Goal: Task Accomplishment & Management: Manage account settings

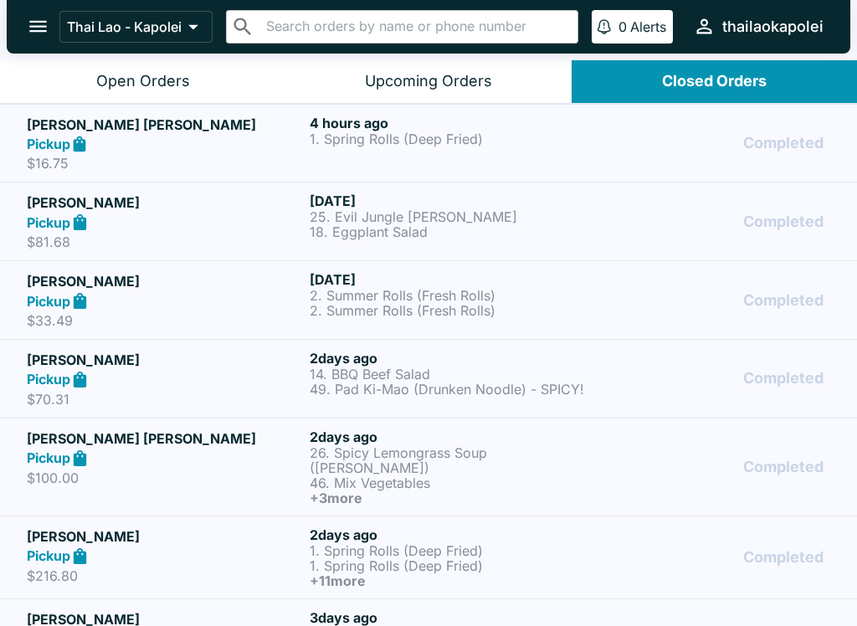
click at [180, 85] on div "Open Orders" at bounding box center [143, 81] width 94 height 19
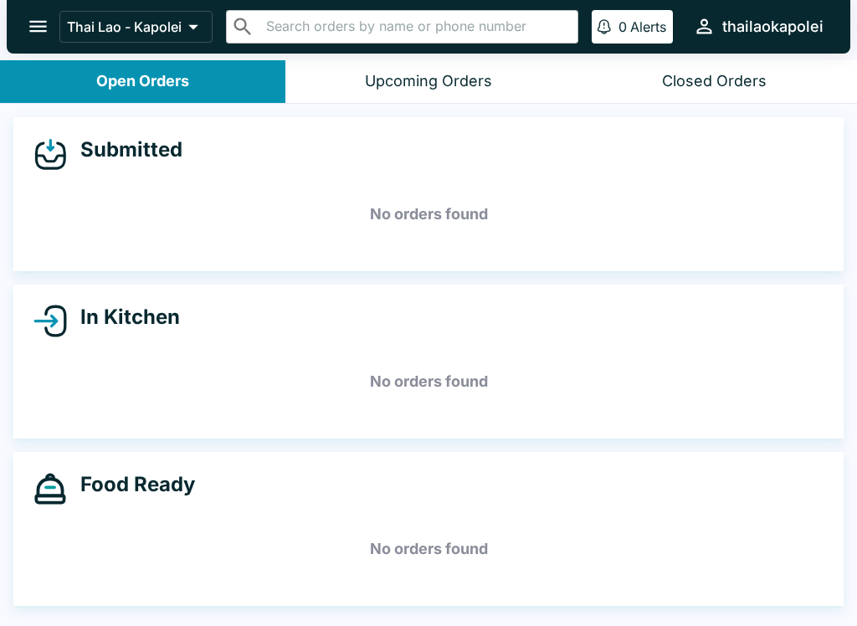
click at [44, 28] on icon "open drawer" at bounding box center [38, 26] width 23 height 23
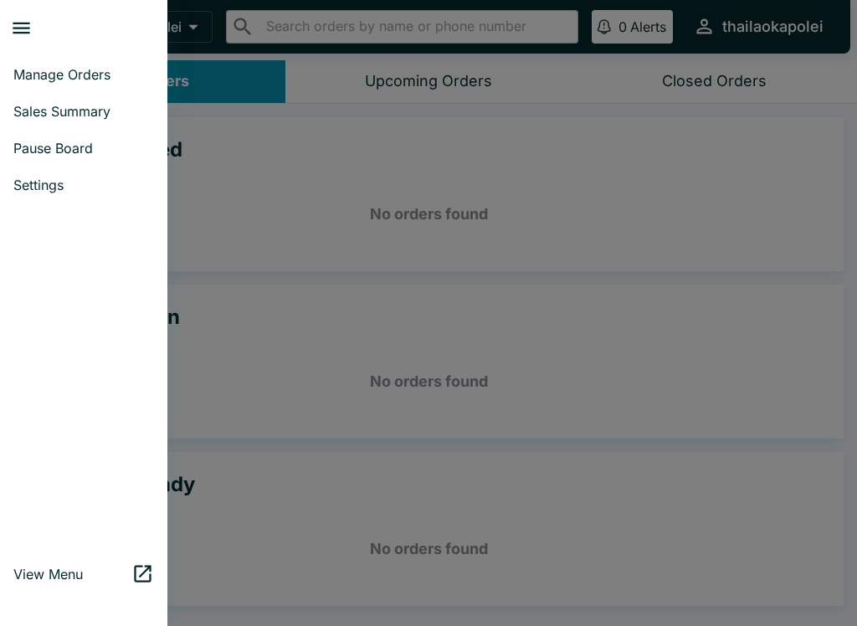
click at [89, 141] on span "Pause Board" at bounding box center [83, 148] width 141 height 17
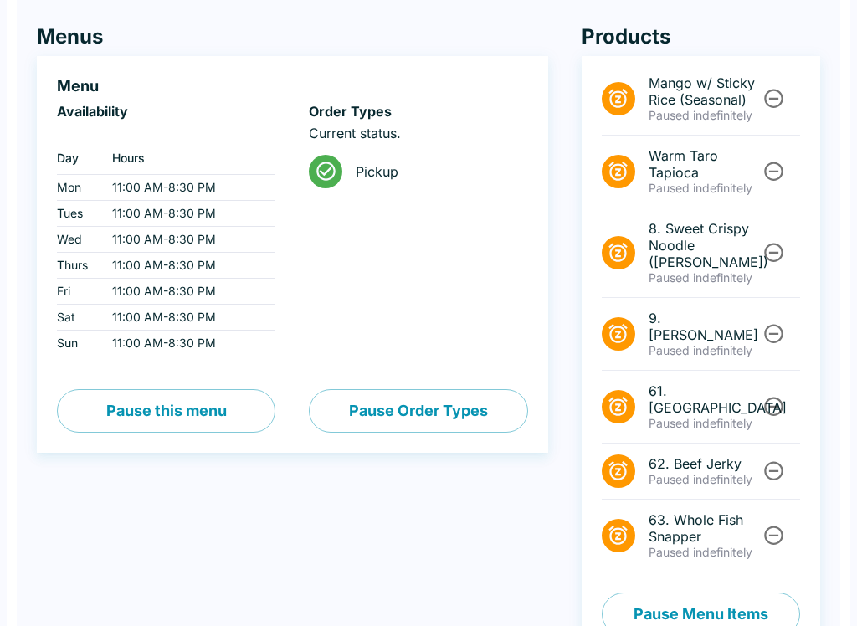
scroll to position [125, 0]
click at [767, 593] on button "Pause Menu Items" at bounding box center [701, 615] width 198 height 44
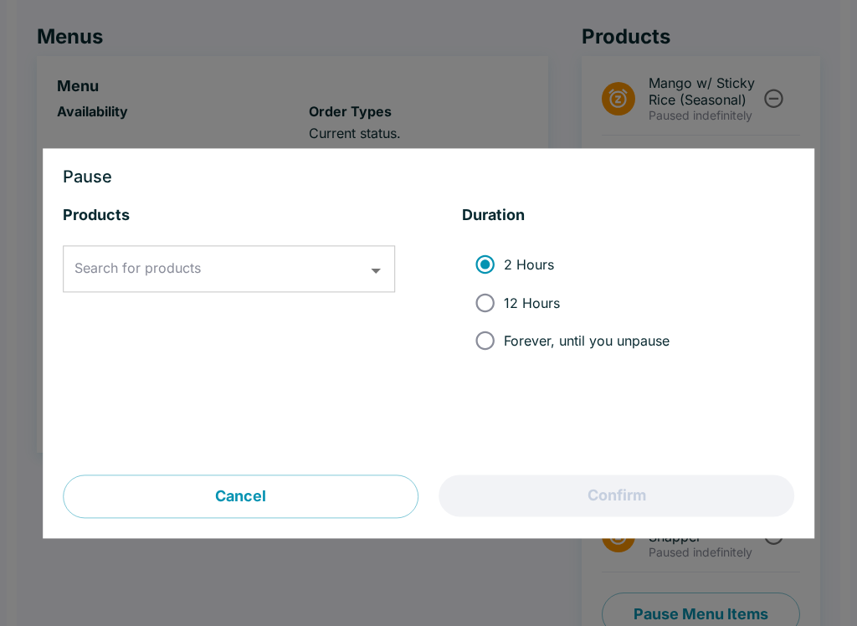
click at [270, 271] on input "Search for products" at bounding box center [216, 270] width 292 height 32
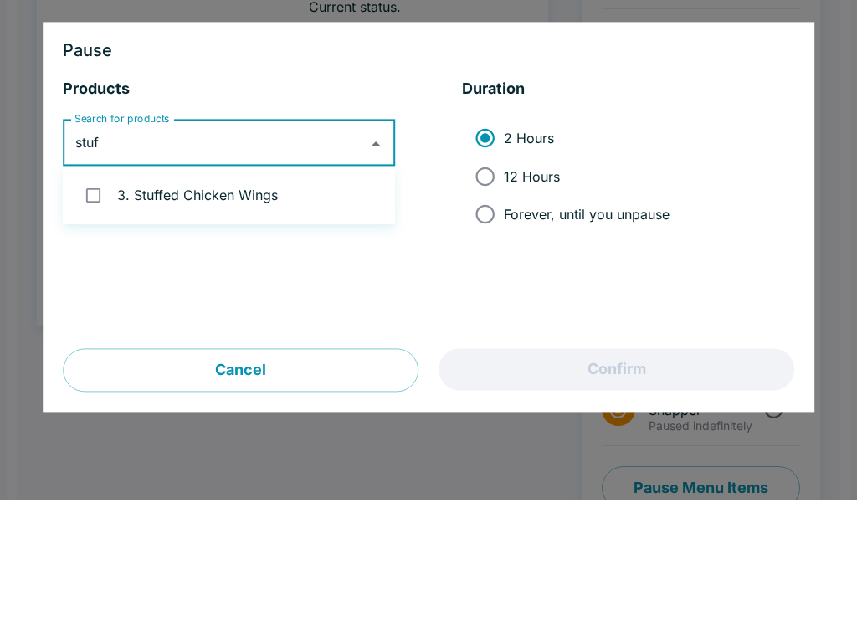
type input "stuff"
click at [335, 300] on li "3. Stuffed Chicken Wings" at bounding box center [229, 322] width 332 height 44
checkbox input "true"
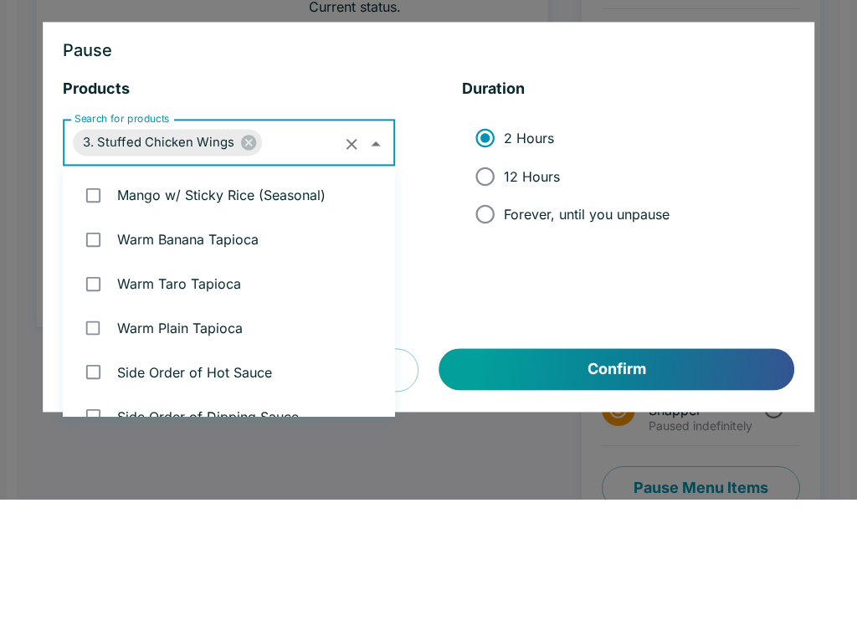
scroll to position [287, 0]
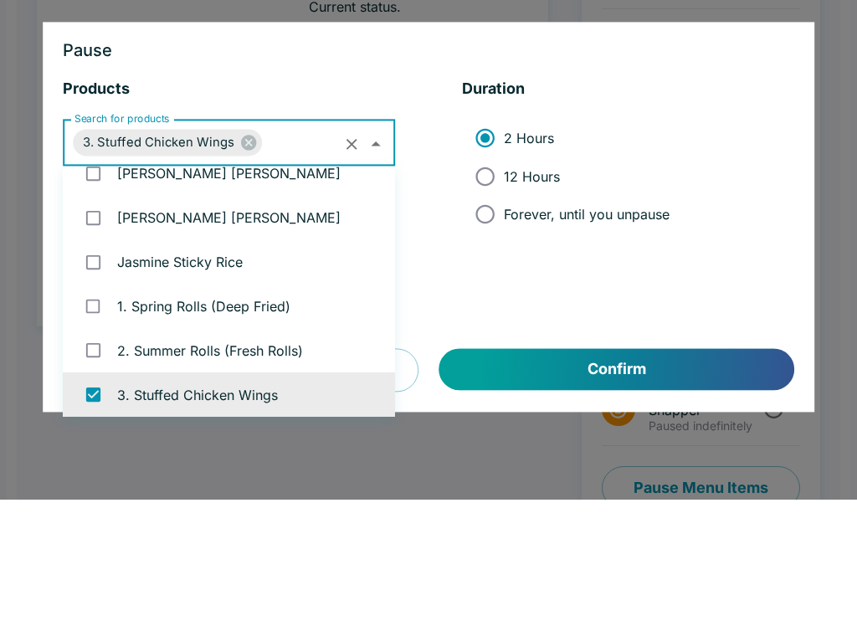
click at [427, 244] on div "Products Search for products 3. Stuffed Chicken Wings Search for products Durat…" at bounding box center [429, 341] width 732 height 270
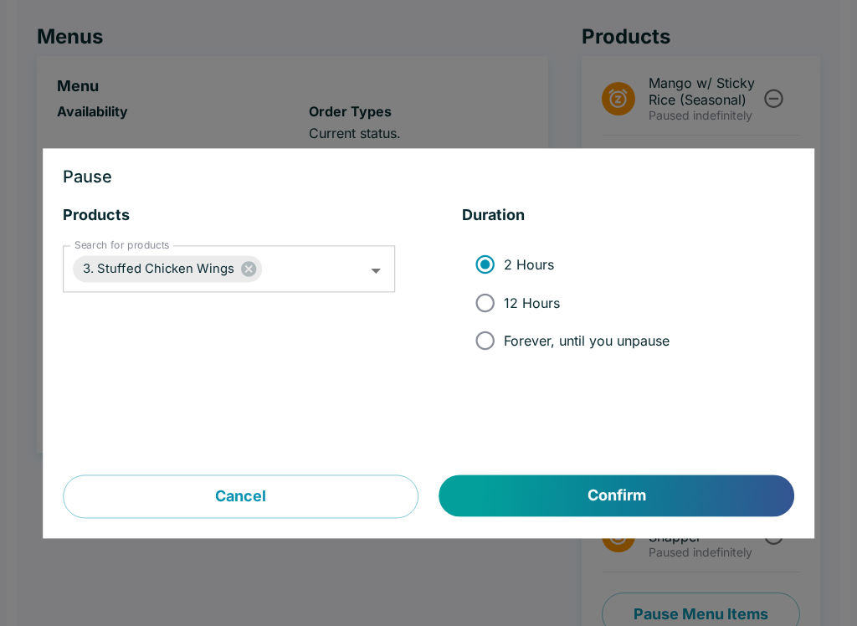
click at [481, 353] on input "Forever, until you unpause" at bounding box center [485, 341] width 38 height 38
radio input "true"
click at [545, 501] on button "Confirm" at bounding box center [617, 497] width 355 height 42
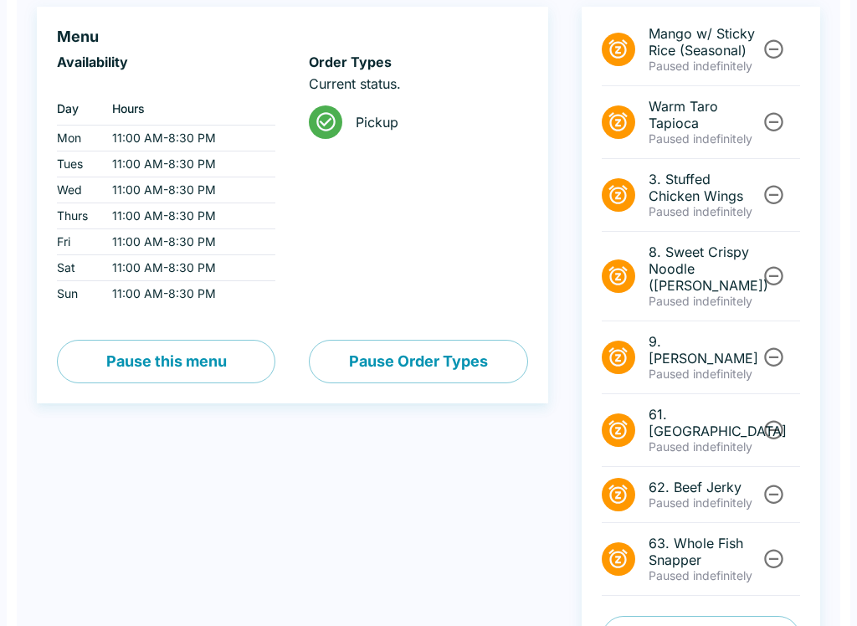
scroll to position [198, 0]
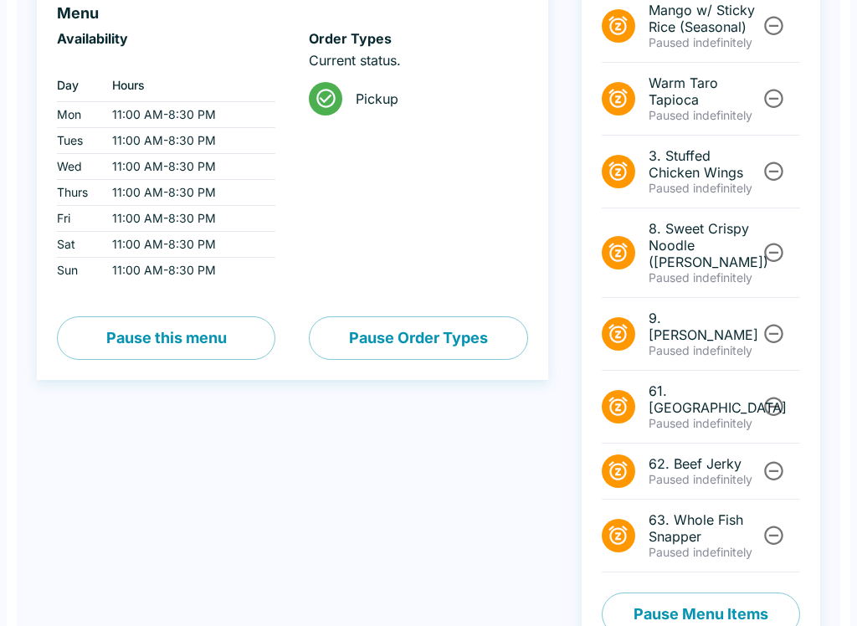
click at [734, 593] on button "Pause Menu Items" at bounding box center [701, 615] width 198 height 44
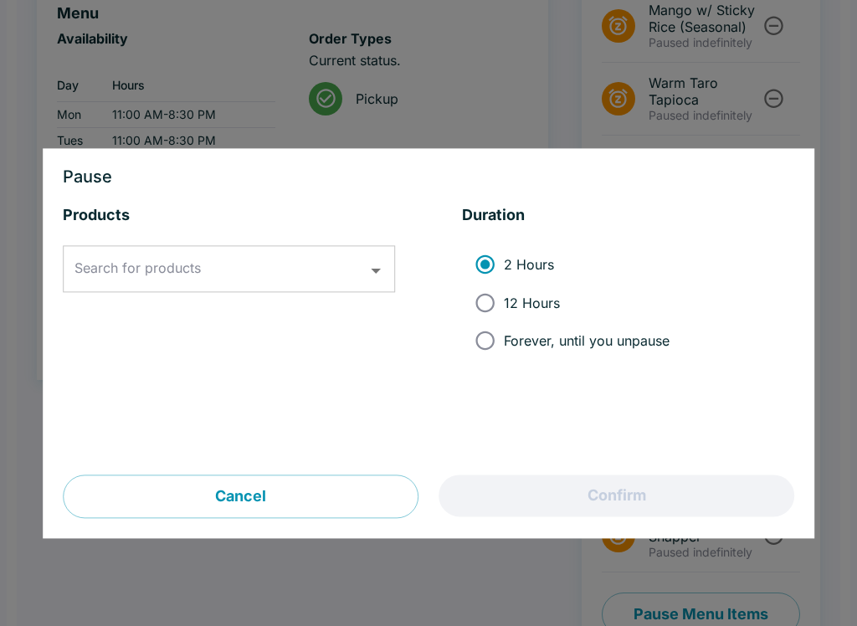
click at [301, 255] on input "Search for products" at bounding box center [216, 270] width 292 height 32
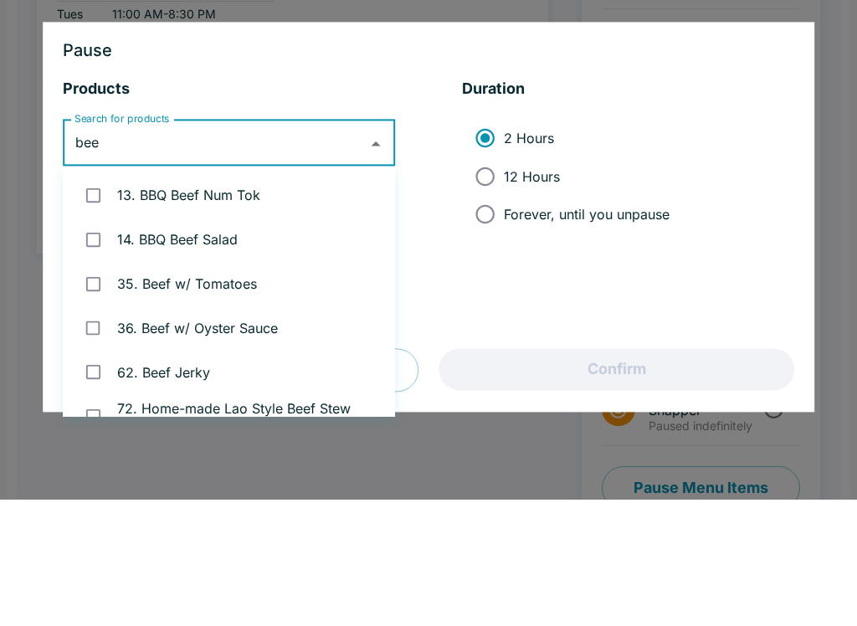
type input "beef"
click at [92, 349] on input "checkbox" at bounding box center [93, 366] width 34 height 34
checkbox input "true"
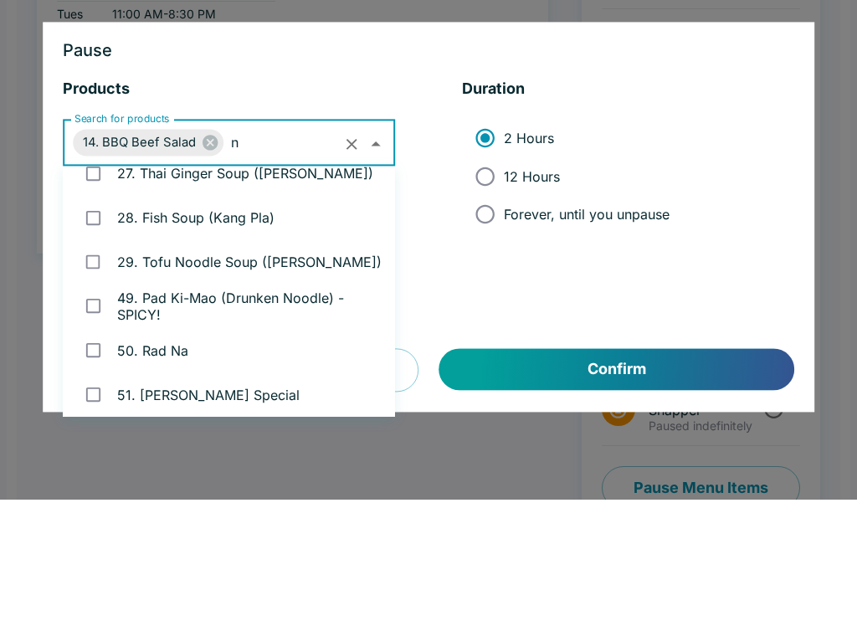
scroll to position [0, 0]
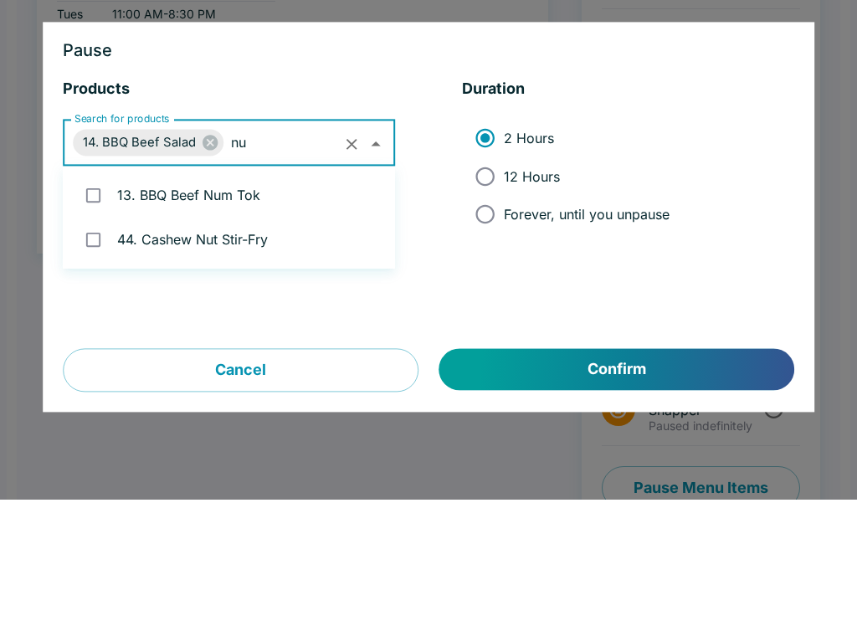
type input "num"
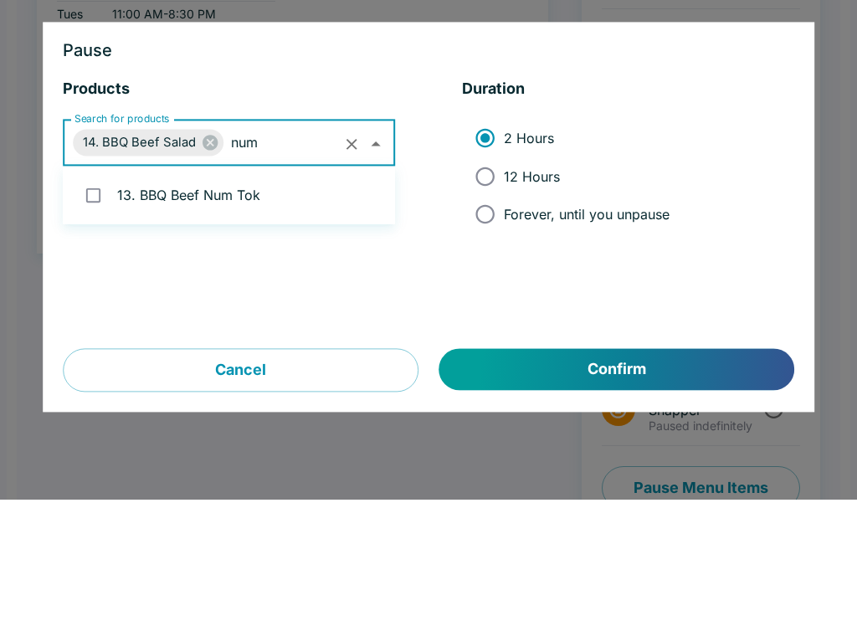
click at [232, 300] on li "13. BBQ Beef Num Tok" at bounding box center [229, 322] width 332 height 44
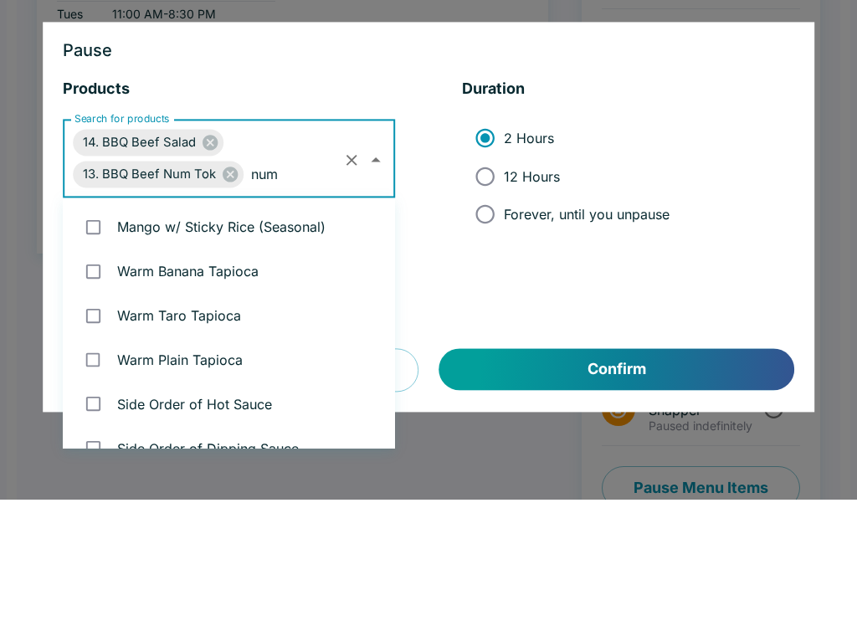
checkbox input "true"
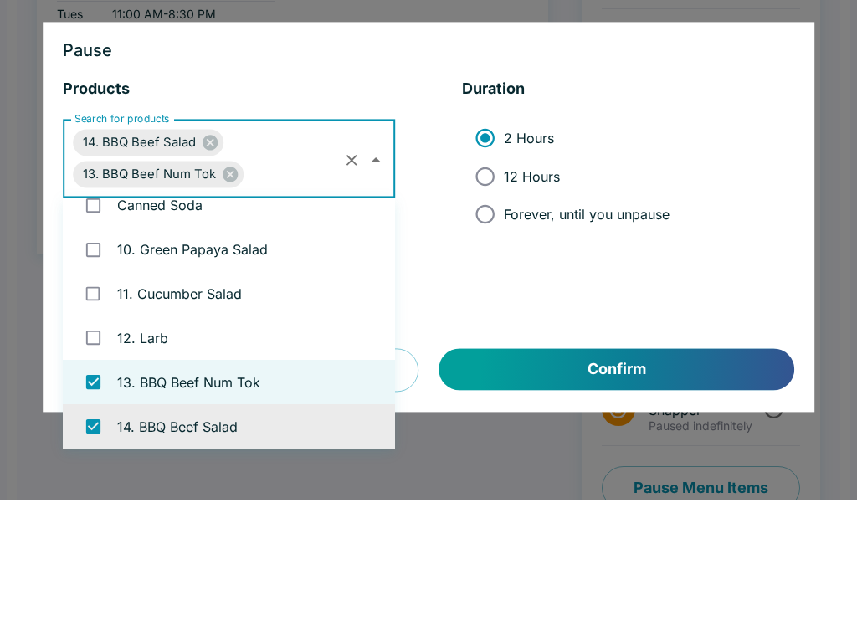
click at [486, 284] on input "12 Hours" at bounding box center [485, 303] width 38 height 38
radio input "true"
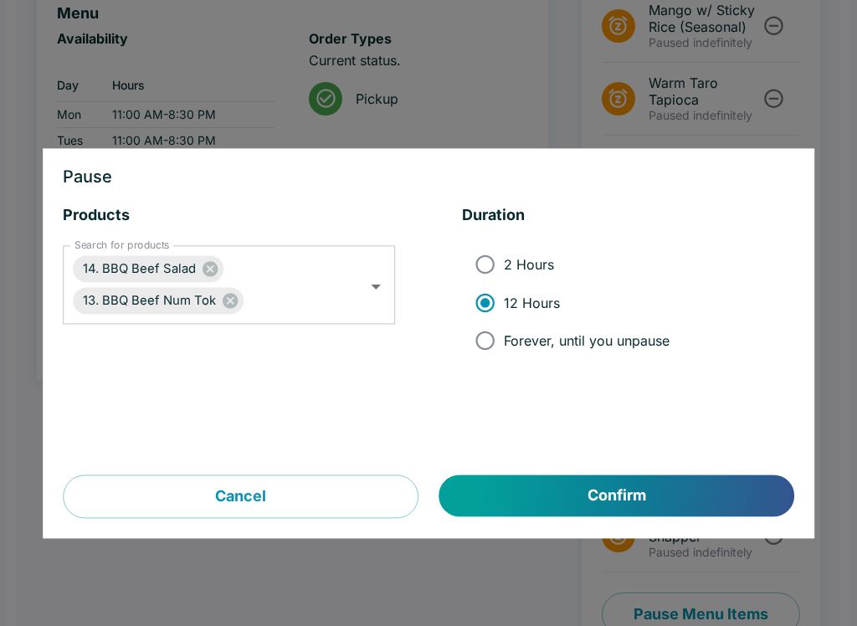
click at [669, 498] on button "Confirm" at bounding box center [617, 497] width 355 height 42
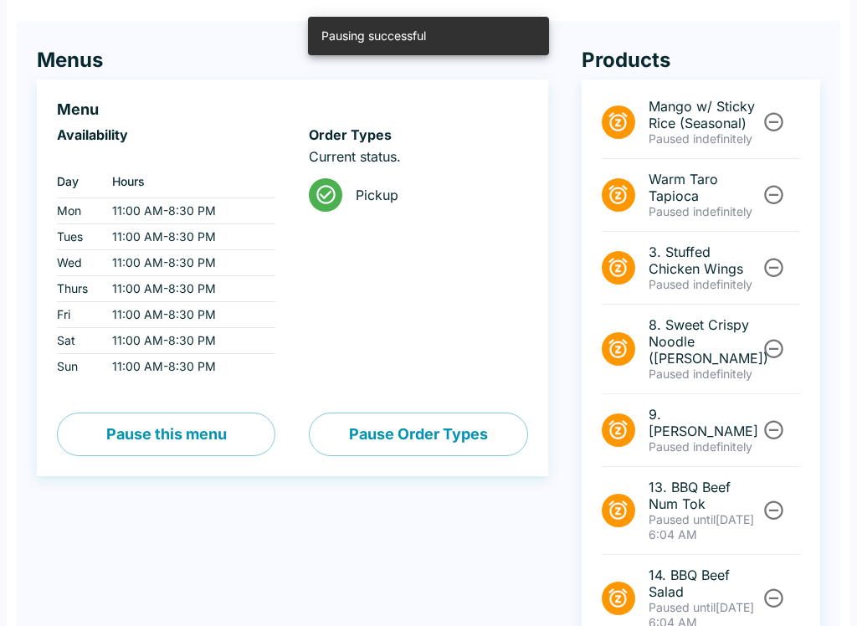
scroll to position [0, 0]
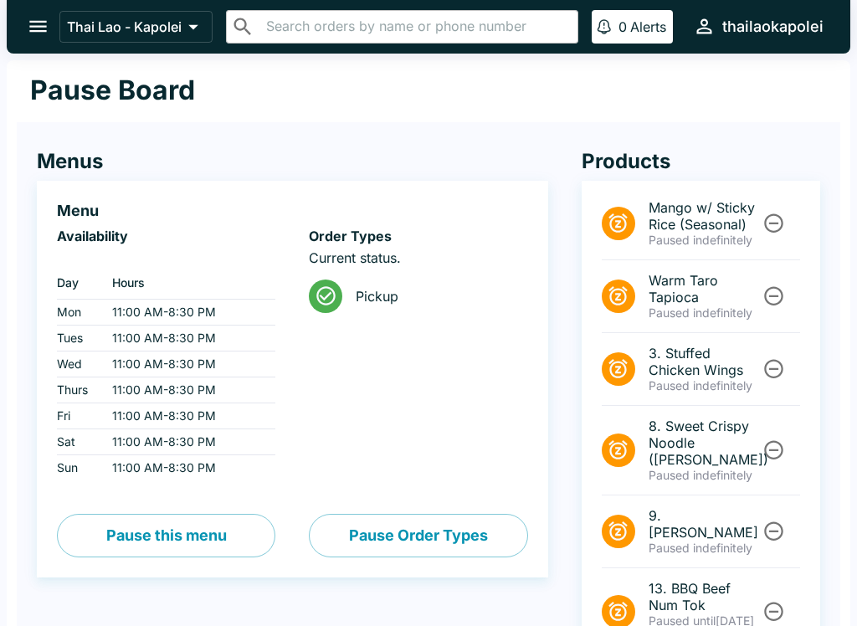
click at [27, 16] on icon "open drawer" at bounding box center [38, 26] width 23 height 23
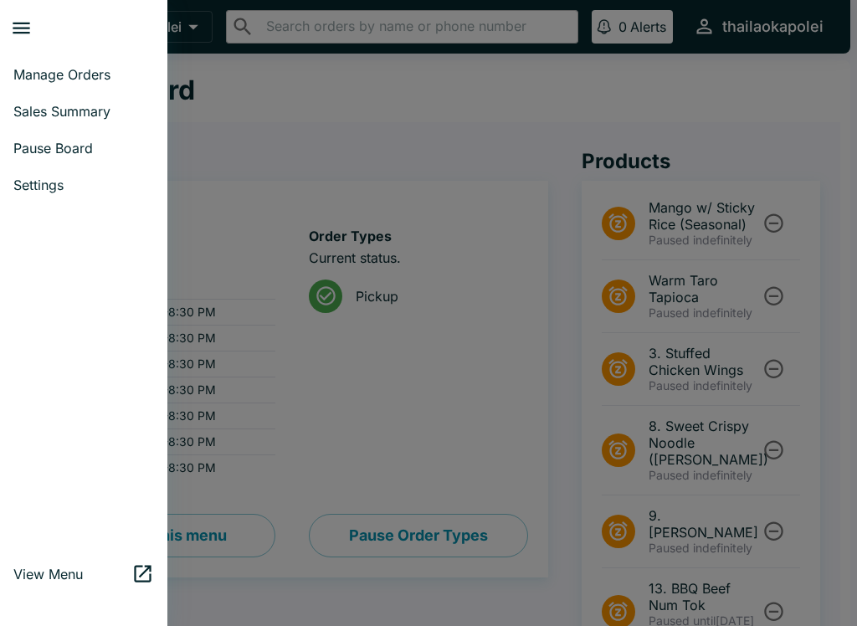
click at [43, 60] on link "Manage Orders" at bounding box center [83, 74] width 167 height 37
